Goal: Task Accomplishment & Management: Manage account settings

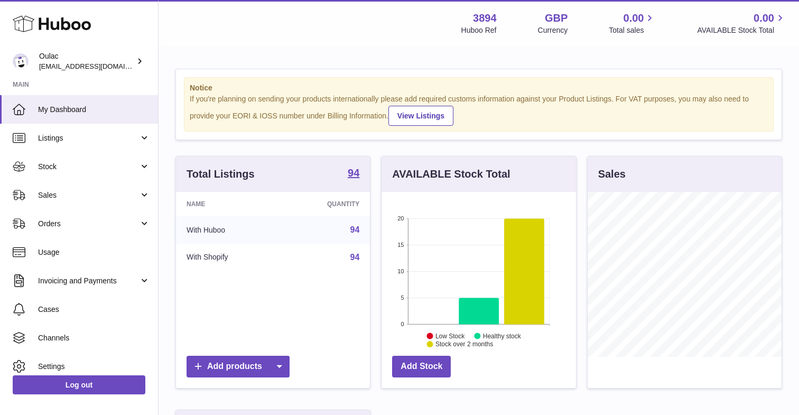
scroll to position [165, 194]
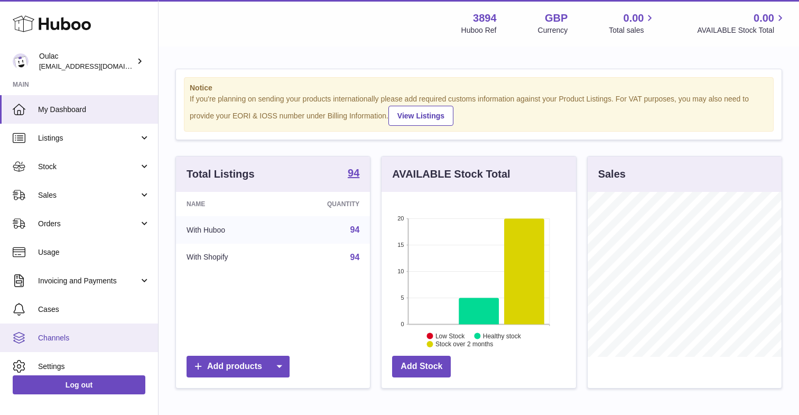
click at [64, 335] on span "Channels" at bounding box center [94, 338] width 112 height 10
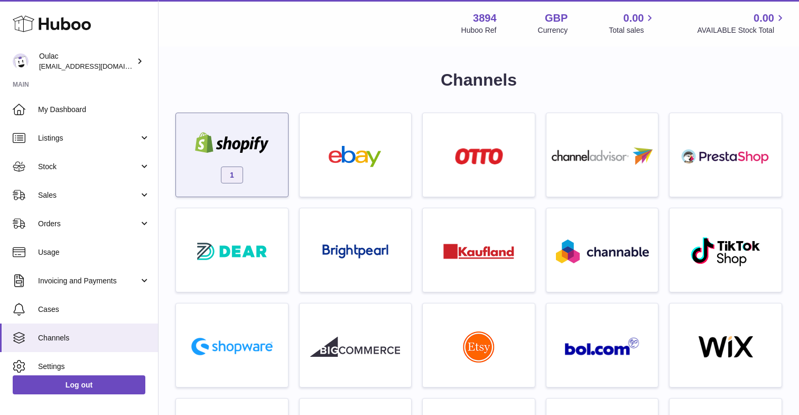
click at [188, 163] on div "1" at bounding box center [231, 158] width 101 height 68
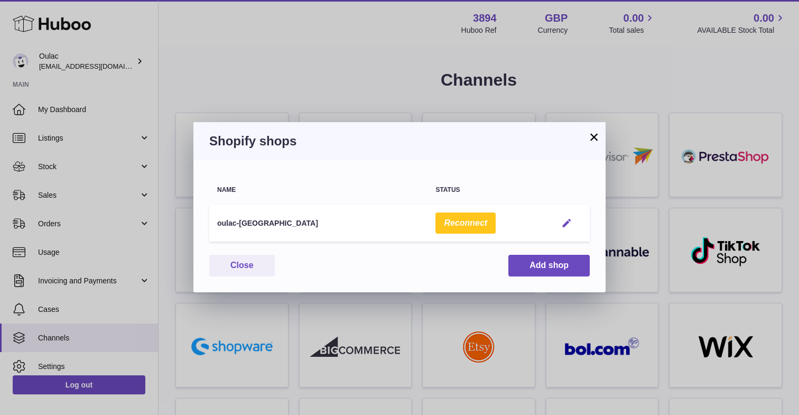
click at [567, 219] on em "button" at bounding box center [566, 223] width 11 height 11
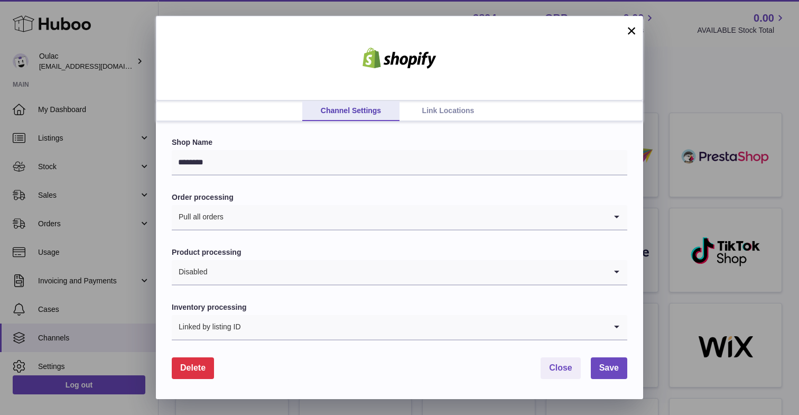
click at [434, 112] on link "Link Locations" at bounding box center [448, 111] width 97 height 20
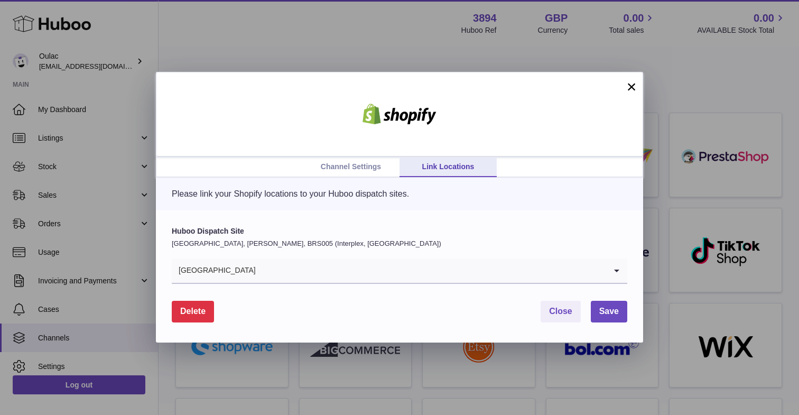
click at [417, 264] on input "Search for option" at bounding box center [431, 270] width 350 height 24
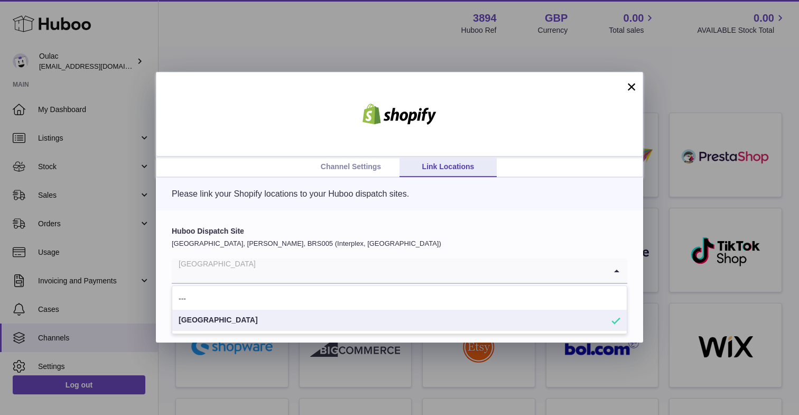
click at [273, 209] on div "Please link your Shopify locations to your Huboo dispatch sites." at bounding box center [399, 194] width 487 height 33
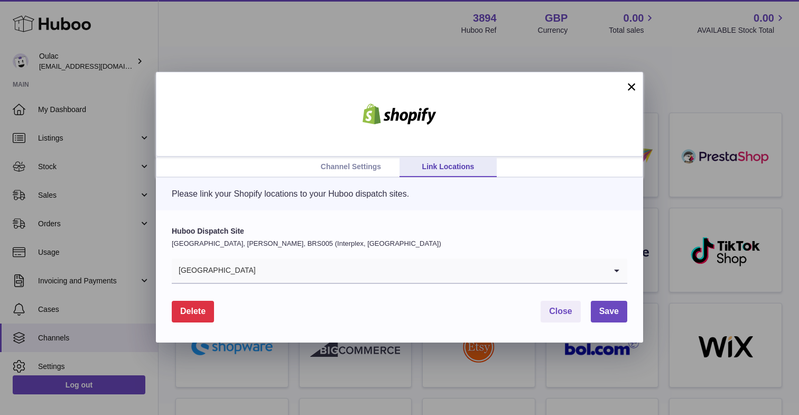
click at [350, 163] on link "Channel Settings" at bounding box center [350, 167] width 97 height 20
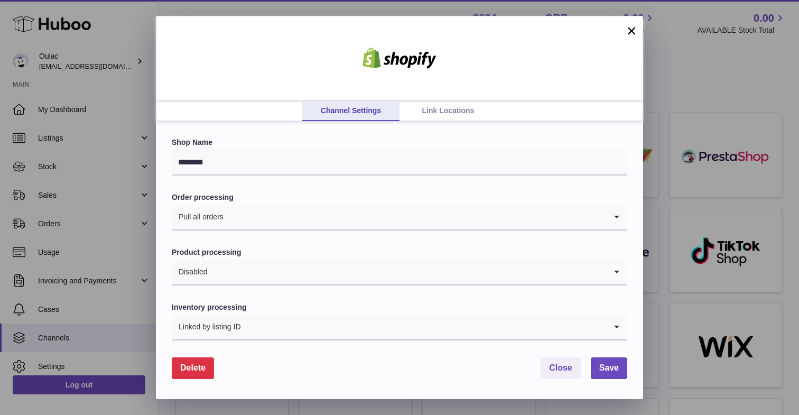
click at [462, 115] on link "Link Locations" at bounding box center [448, 111] width 97 height 20
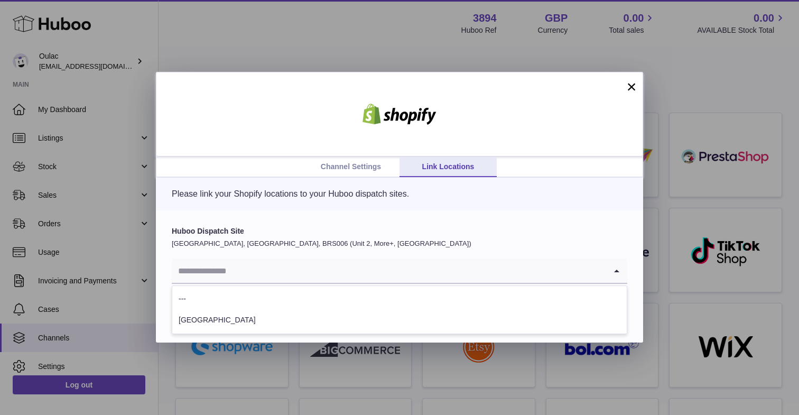
click at [260, 259] on input "Search for option" at bounding box center [389, 270] width 435 height 24
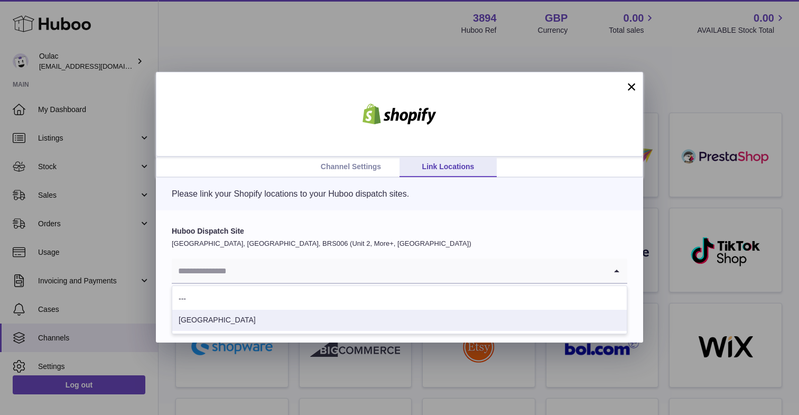
click at [213, 319] on li "Summit House" at bounding box center [399, 320] width 455 height 21
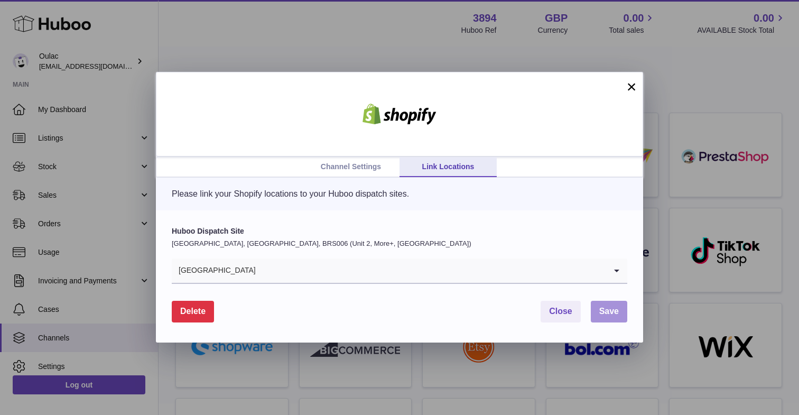
click at [606, 316] on span "Save" at bounding box center [609, 311] width 20 height 9
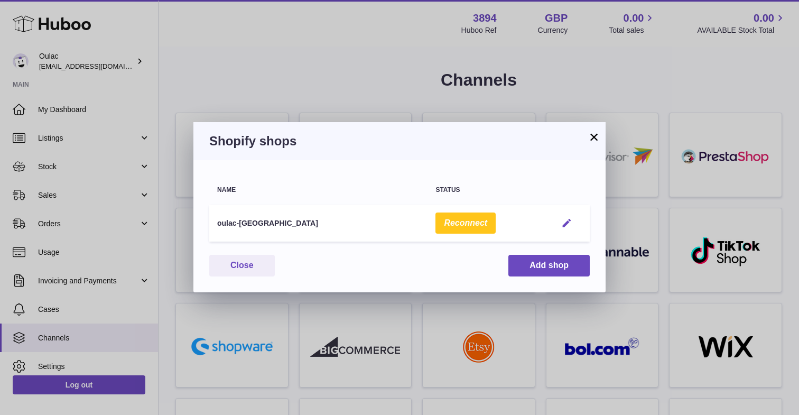
click at [565, 222] on em "button" at bounding box center [566, 223] width 11 height 11
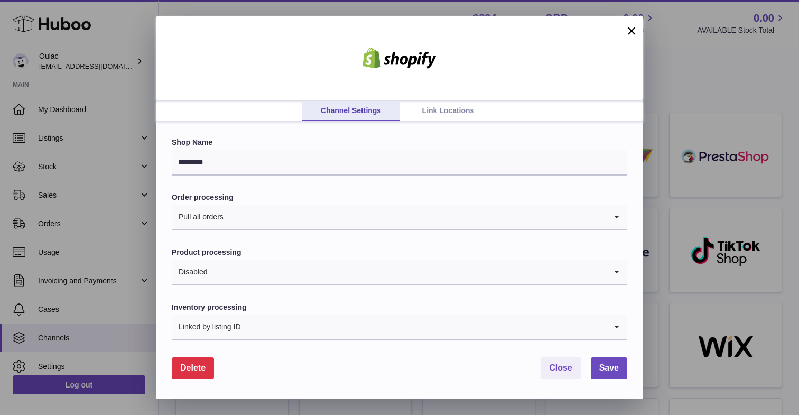
click at [427, 117] on link "Link Locations" at bounding box center [448, 111] width 97 height 20
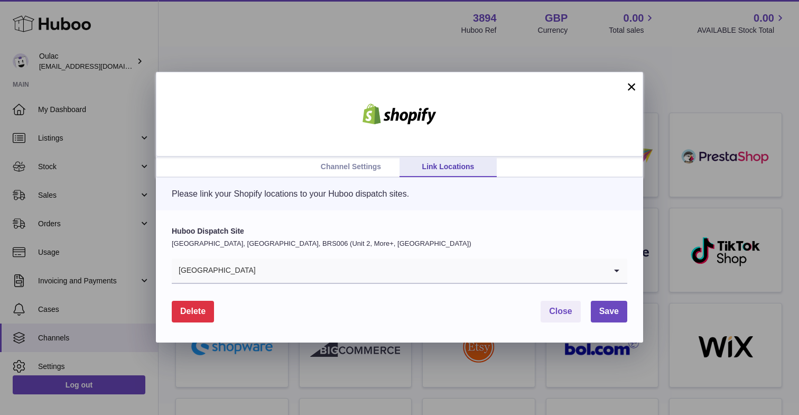
click at [632, 84] on button "×" at bounding box center [631, 86] width 13 height 13
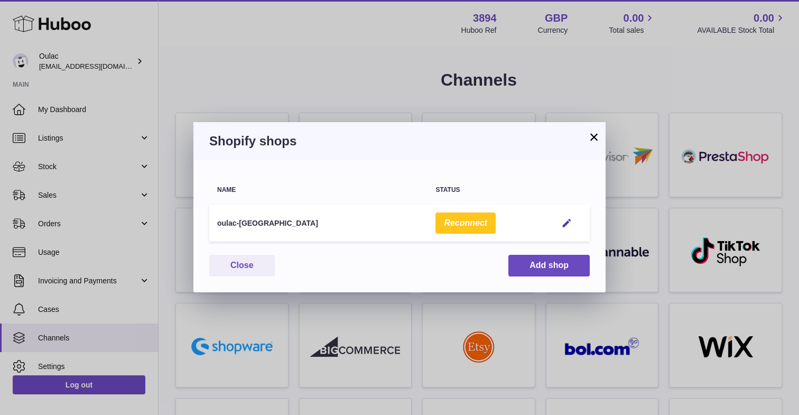
click at [594, 135] on button "×" at bounding box center [594, 137] width 13 height 13
